Goal: Information Seeking & Learning: Learn about a topic

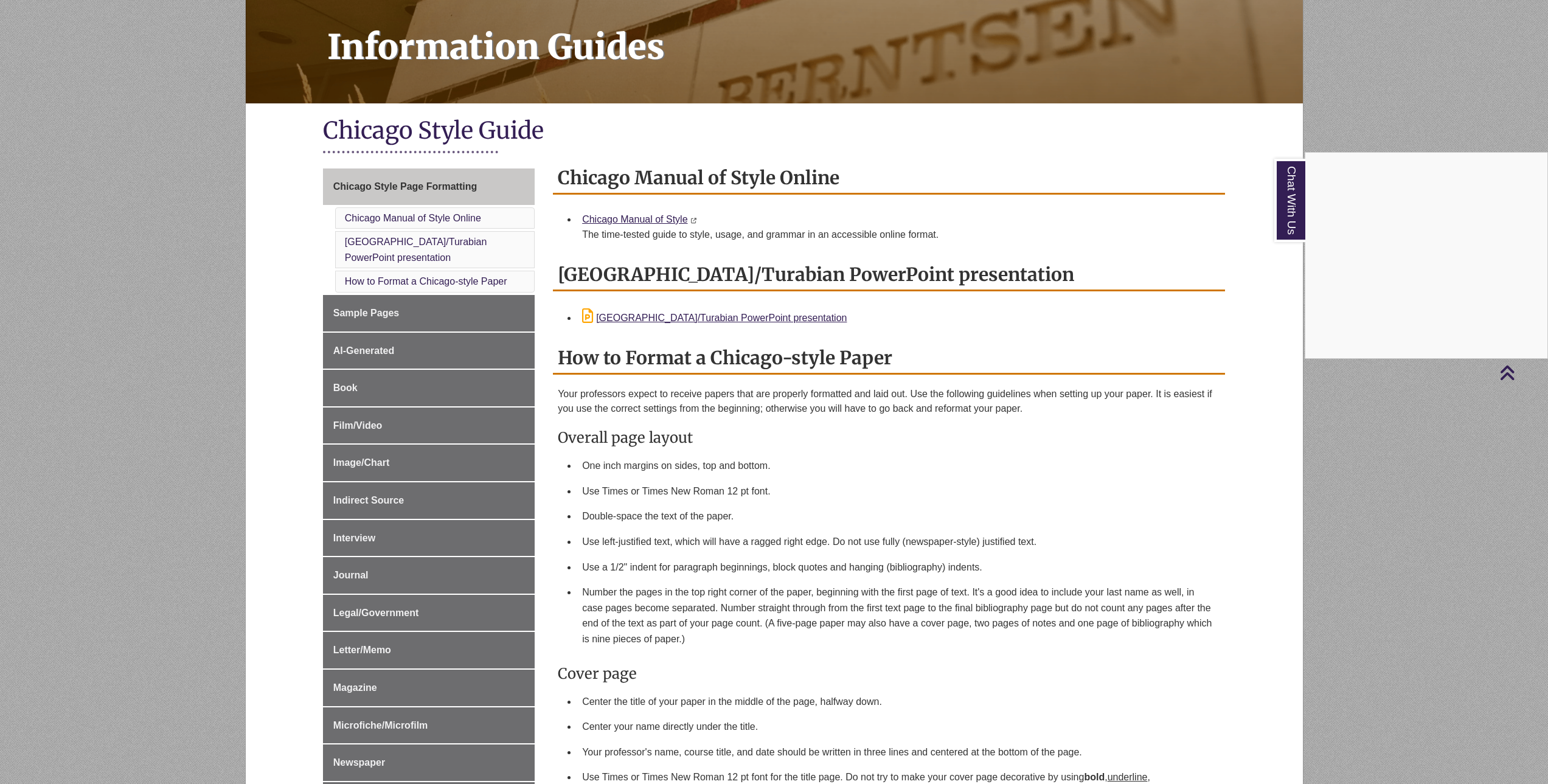
scroll to position [159, 0]
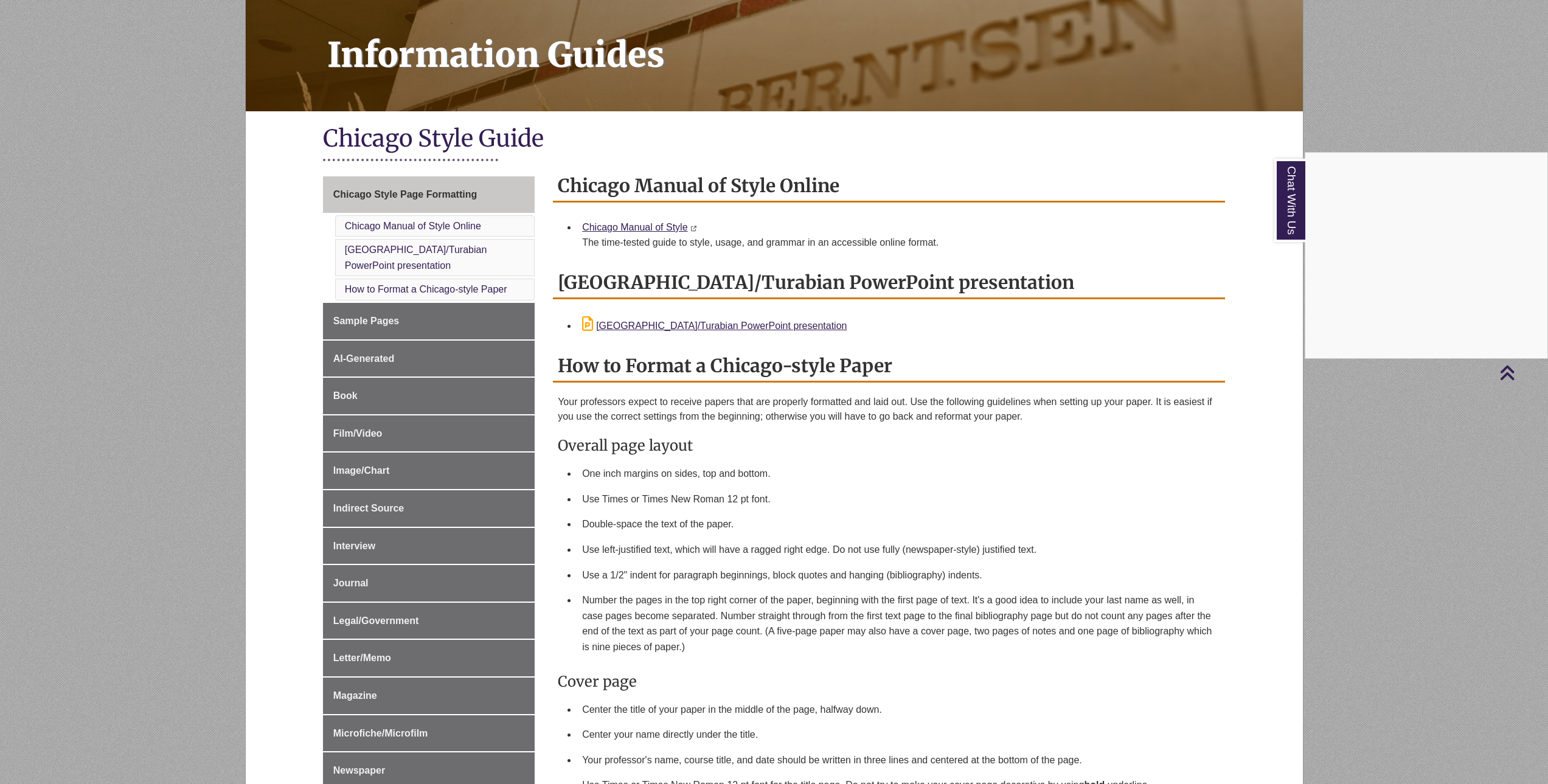
click at [382, 320] on div "Chat With Us" at bounding box center [774, 392] width 1548 height 784
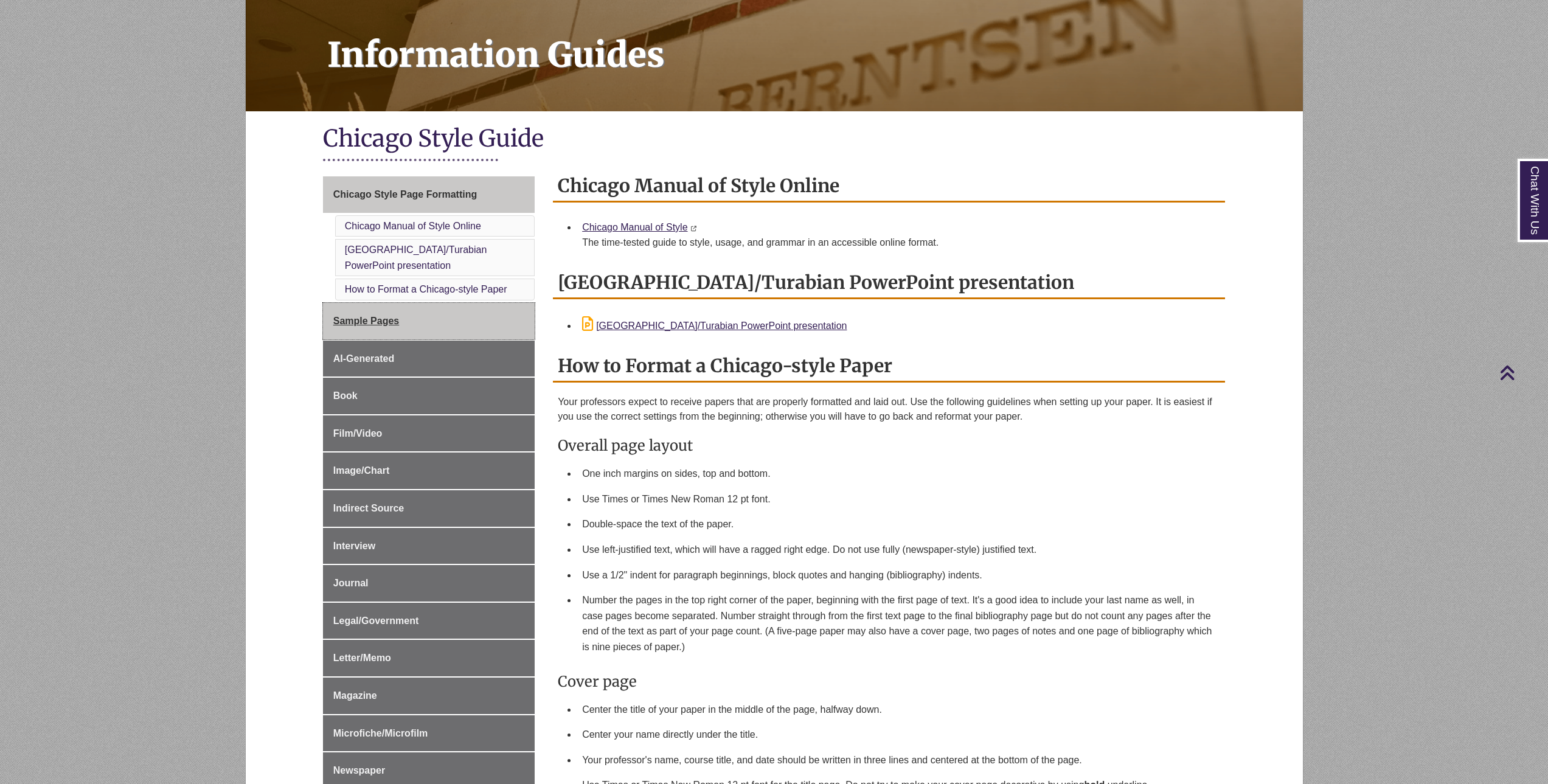
click at [418, 327] on link "Sample Pages" at bounding box center [428, 321] width 211 height 37
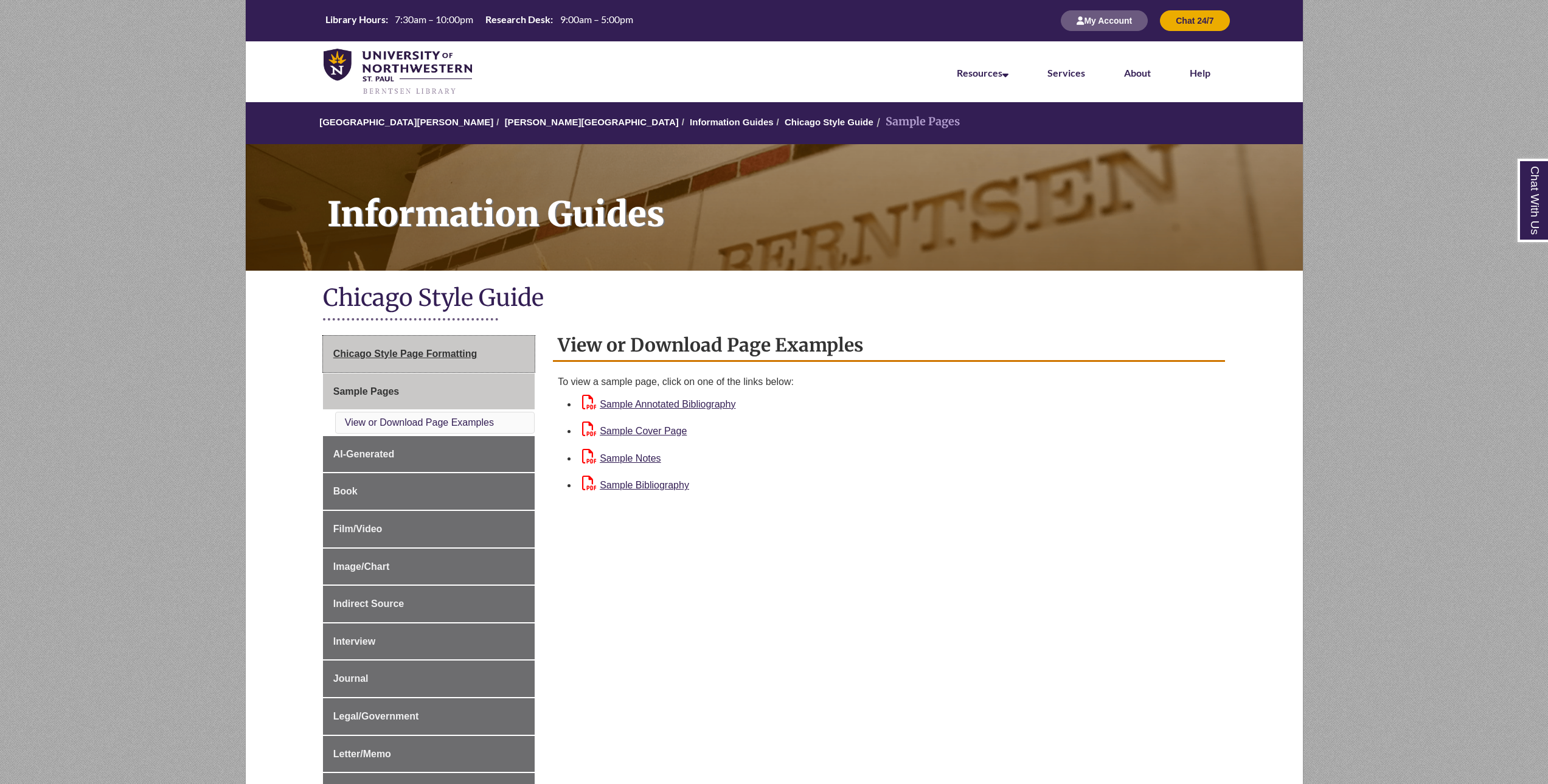
click at [433, 344] on link "Chicago Style Page Formatting" at bounding box center [428, 354] width 211 height 37
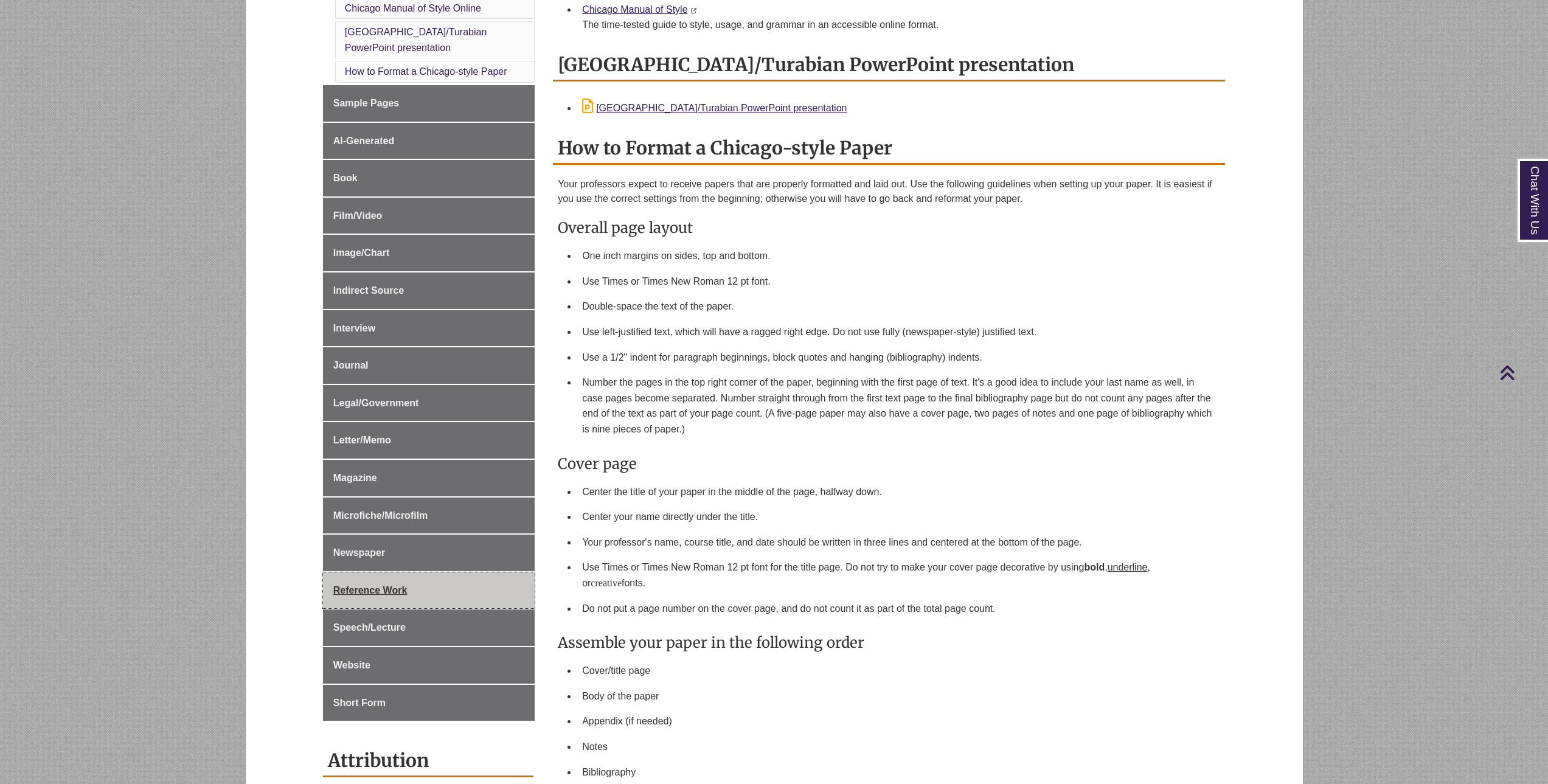
scroll to position [426, 0]
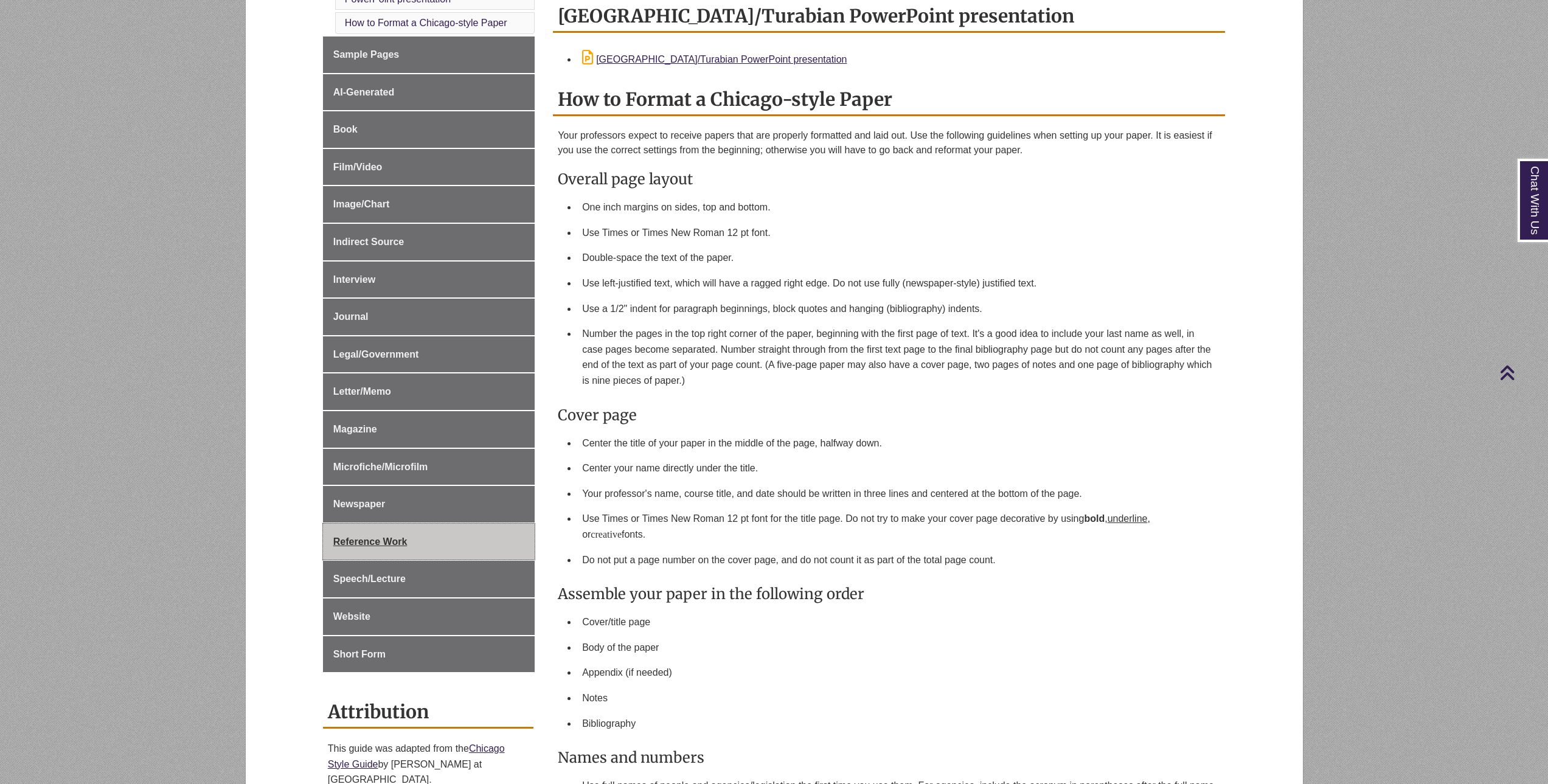
click at [486, 540] on link "Reference Work" at bounding box center [428, 541] width 211 height 37
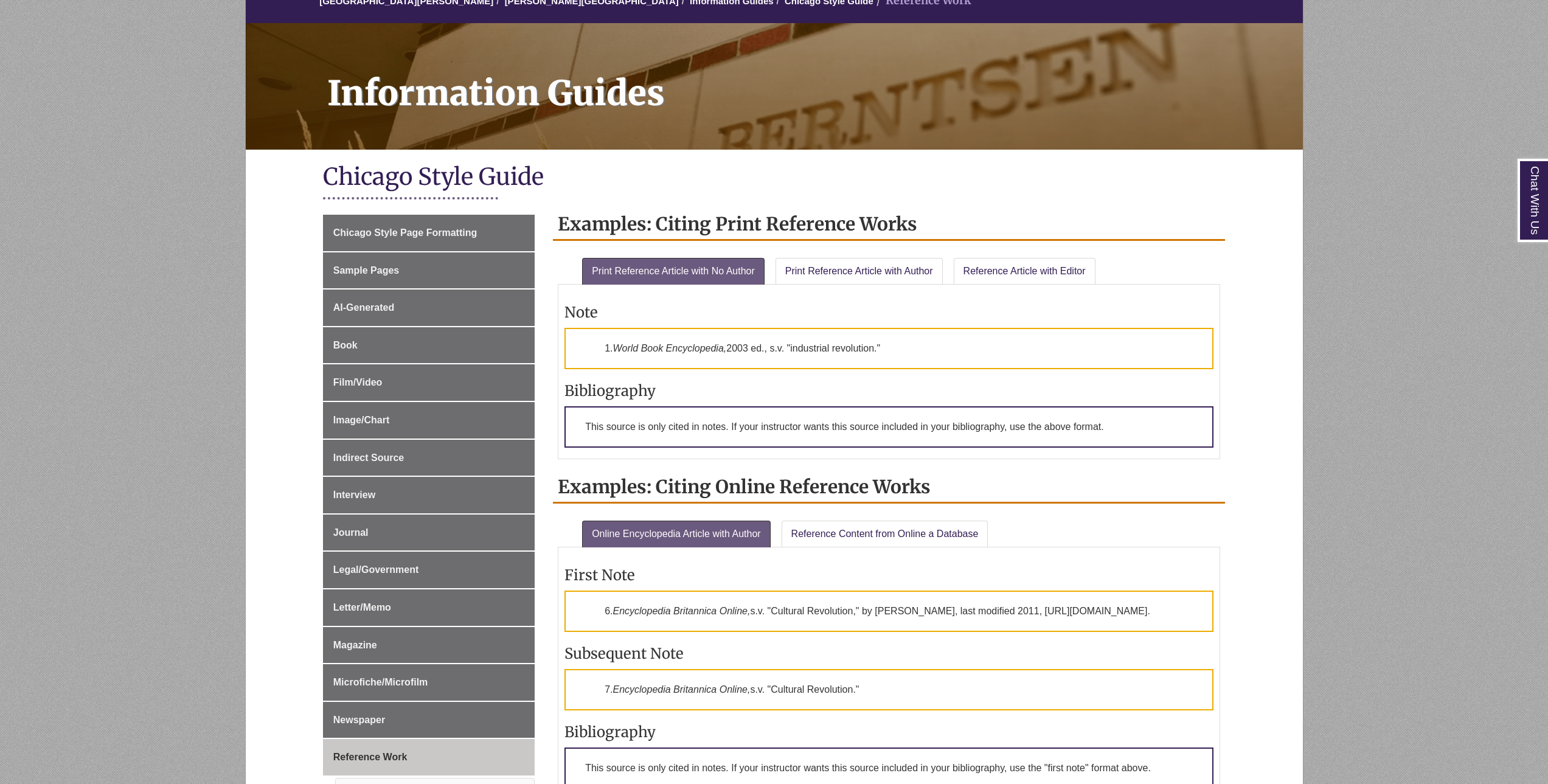
scroll to position [121, 0]
click at [788, 346] on p "1. World Book Encyclopedia, 2003 ed., s.v. "industrial revolution."" at bounding box center [889, 348] width 649 height 41
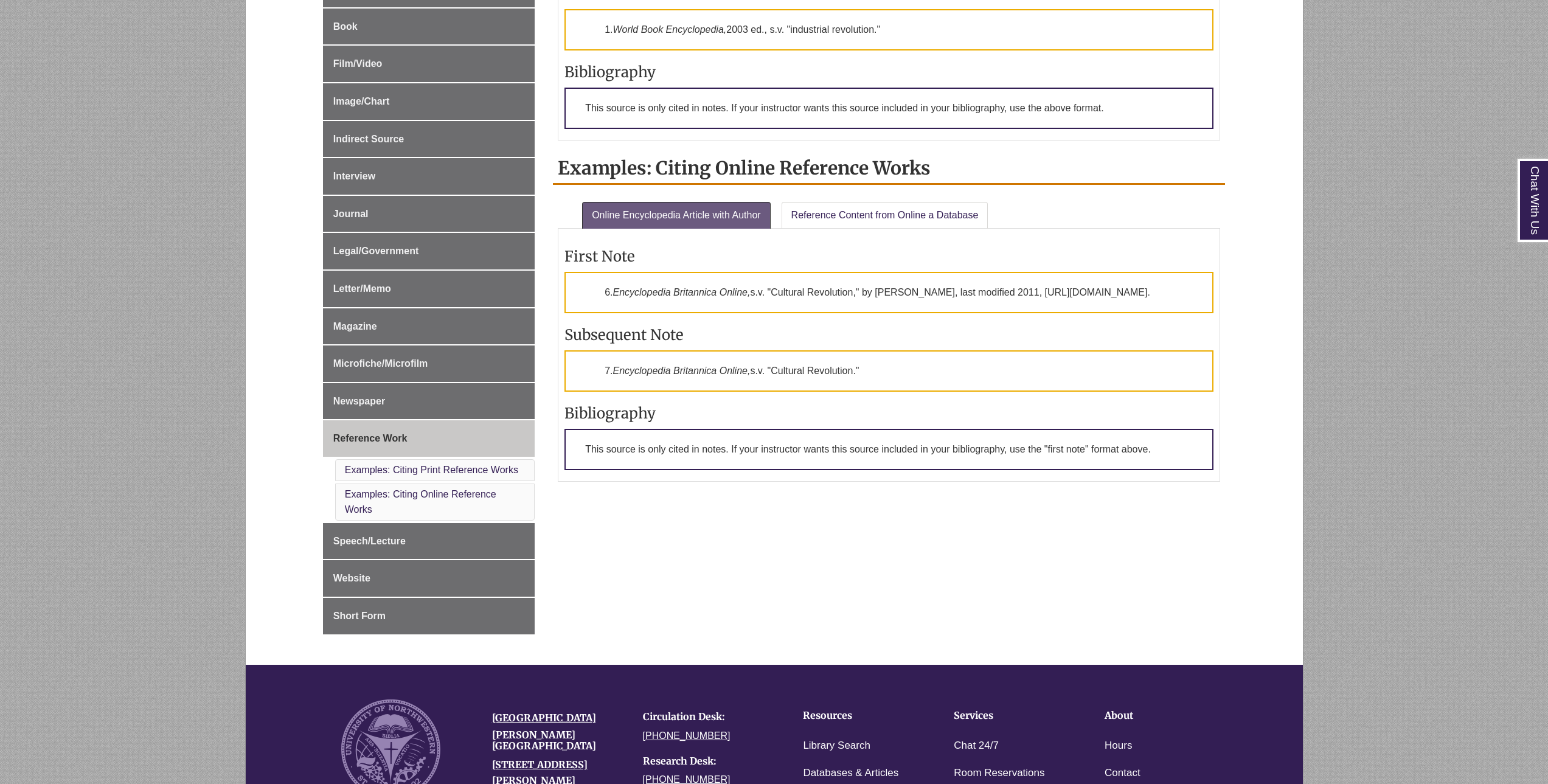
scroll to position [486, 0]
